Goal: Task Accomplishment & Management: Use online tool/utility

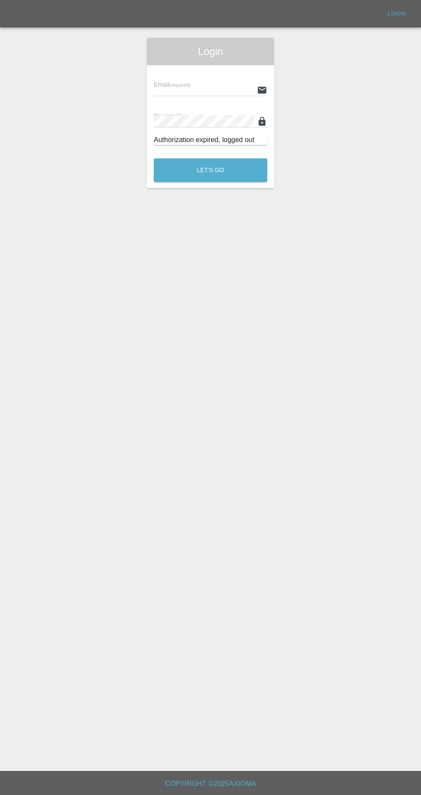
click at [182, 90] on input "text" at bounding box center [204, 90] width 100 height 12
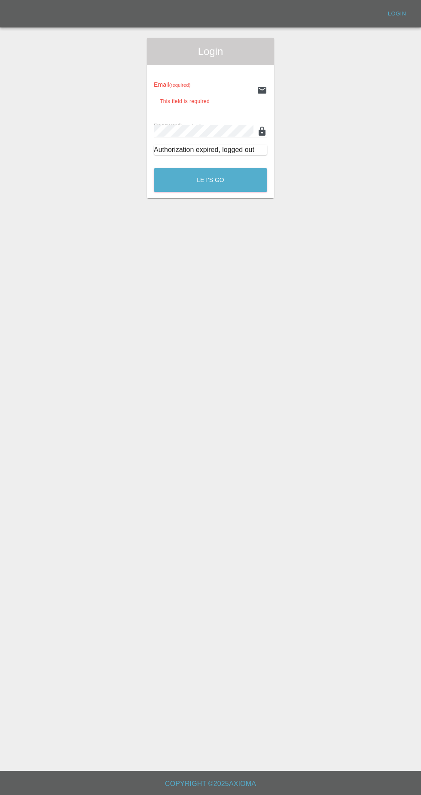
type input "[EMAIL_ADDRESS][DOMAIN_NAME]"
click at [154, 168] on button "Let's Go" at bounding box center [210, 180] width 113 height 24
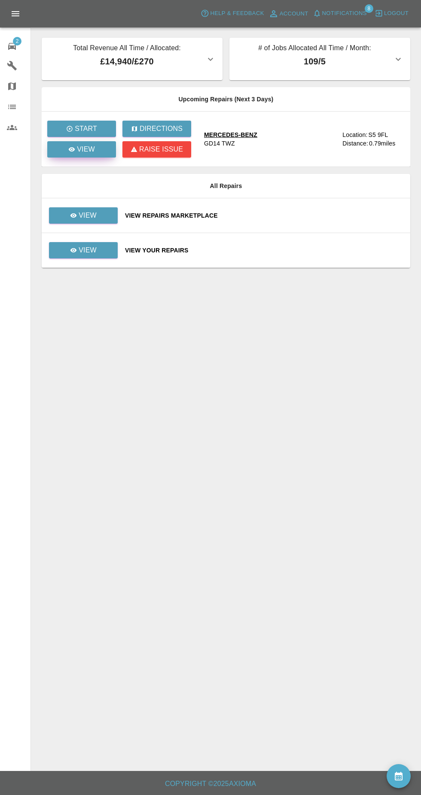
click at [85, 153] on p "View" at bounding box center [86, 149] width 18 height 10
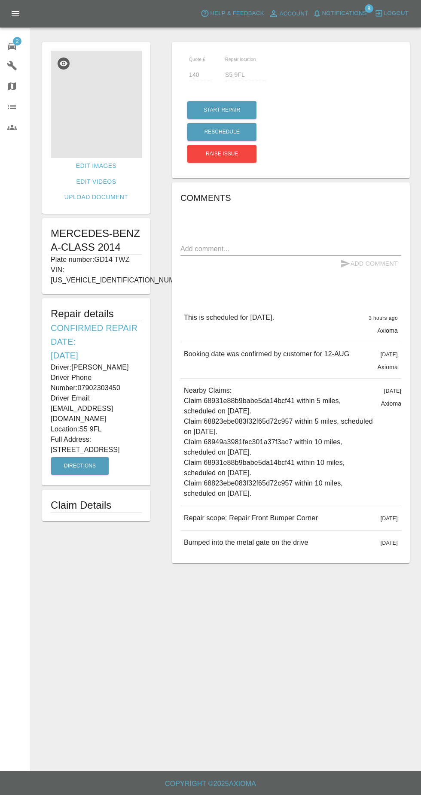
click at [110, 129] on img at bounding box center [96, 104] width 91 height 107
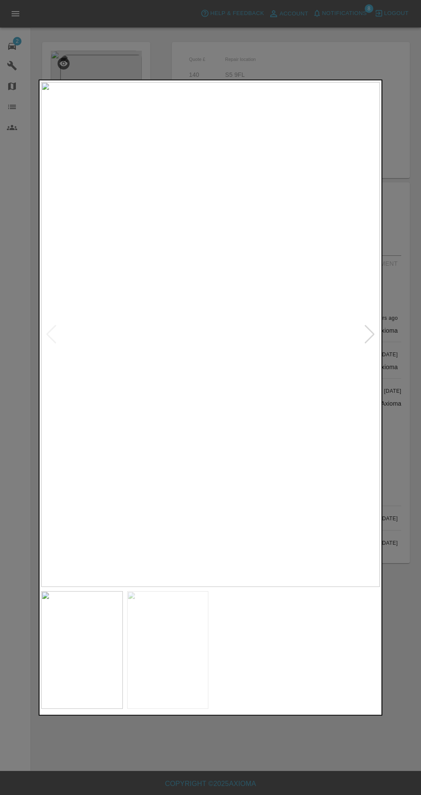
click at [169, 649] on img at bounding box center [168, 650] width 82 height 118
click at [405, 323] on div at bounding box center [210, 397] width 421 height 795
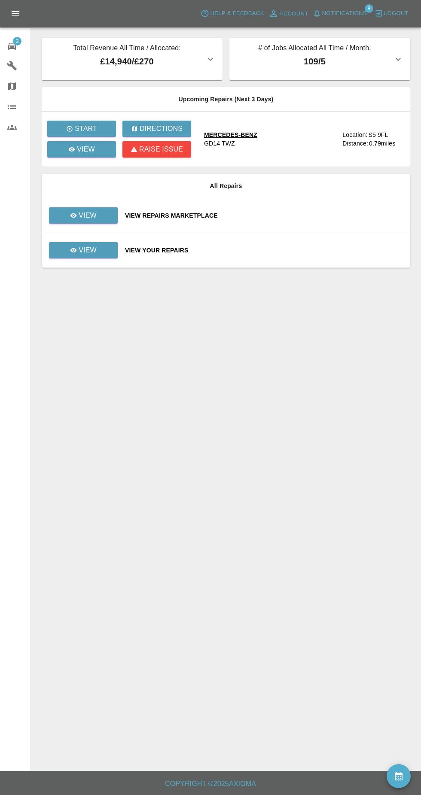
click at [20, 43] on span "2" at bounding box center [17, 41] width 9 height 9
click at [79, 254] on p "View" at bounding box center [88, 250] width 18 height 10
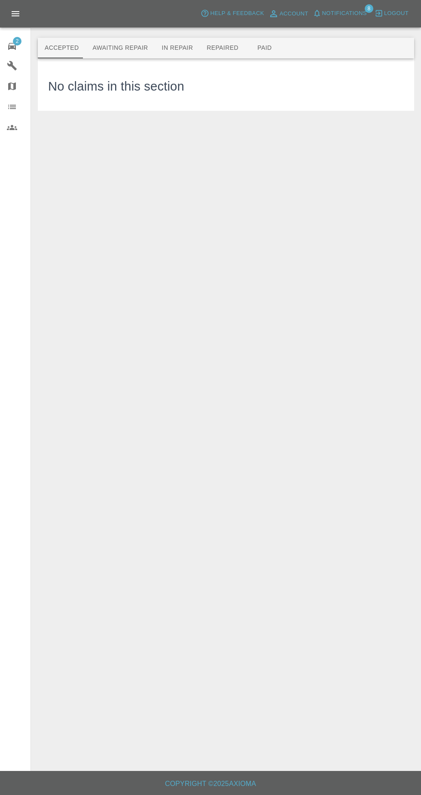
click at [17, 41] on span "2" at bounding box center [17, 41] width 9 height 9
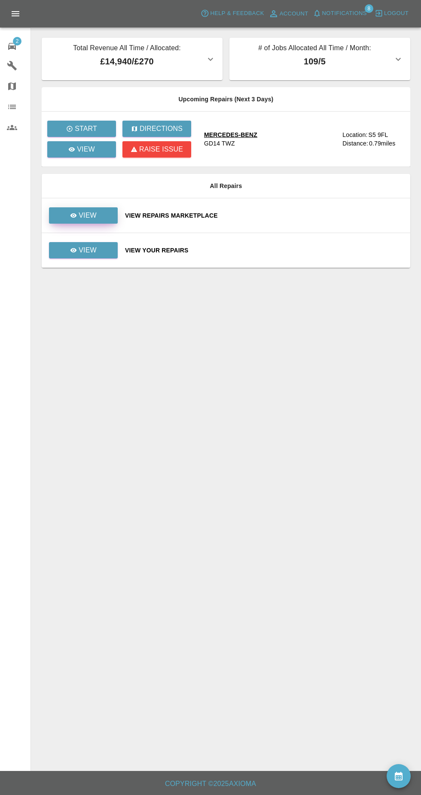
click at [89, 218] on p "View" at bounding box center [88, 215] width 18 height 10
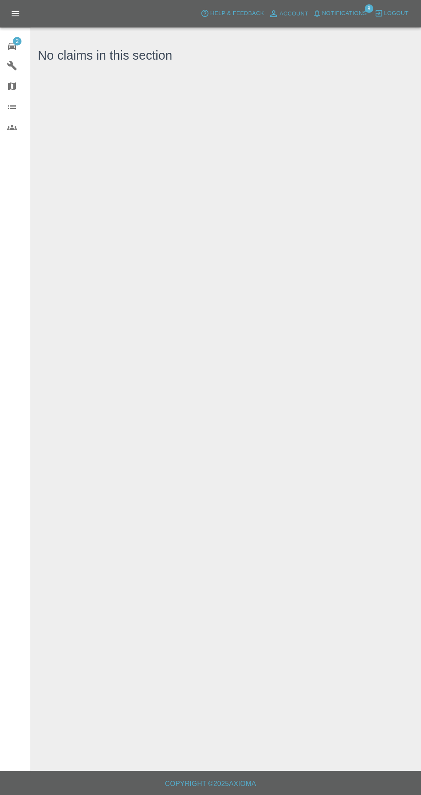
scroll to position [9, 0]
